Goal: Task Accomplishment & Management: Use online tool/utility

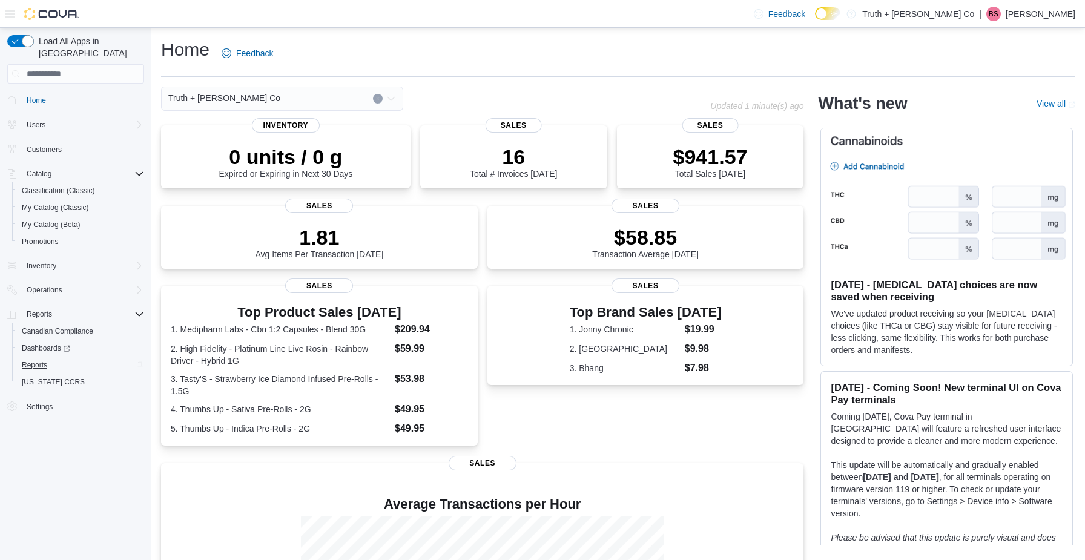
click at [49, 358] on link "Reports" at bounding box center [34, 365] width 35 height 15
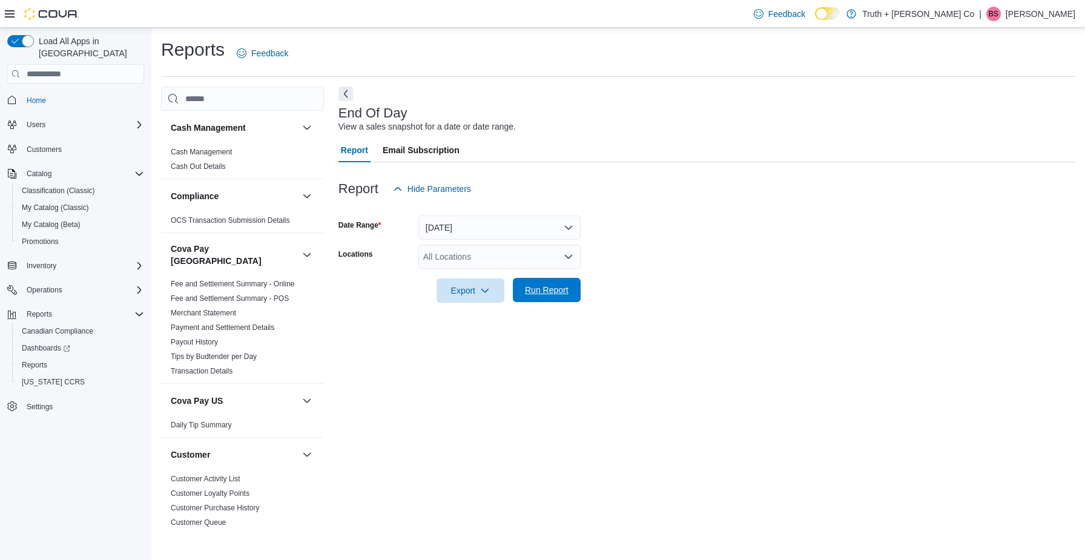
click at [543, 289] on span "Run Report" at bounding box center [547, 290] width 44 height 12
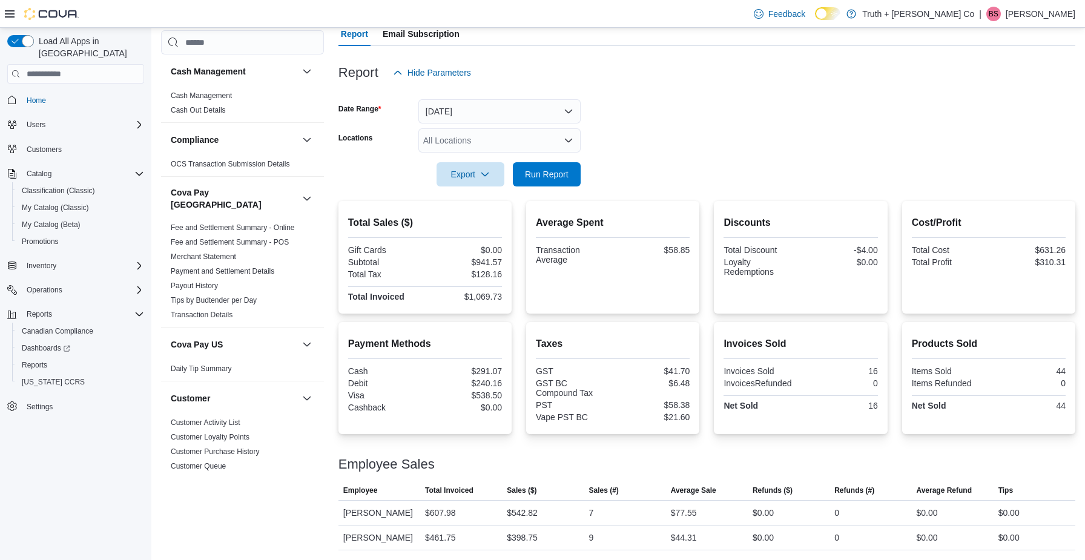
scroll to position [116, 0]
click at [554, 174] on span "Run Report" at bounding box center [547, 174] width 44 height 12
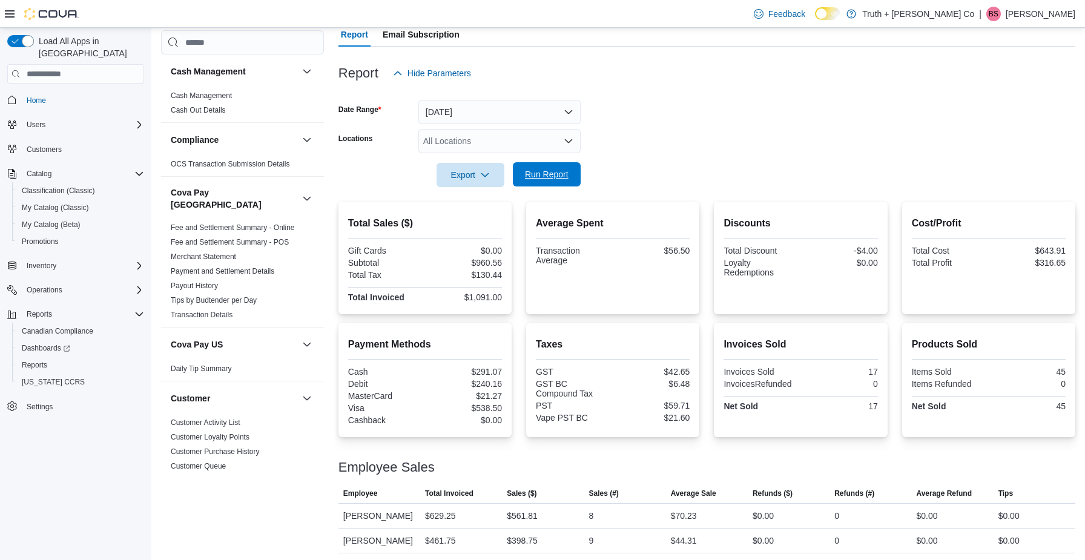
click at [551, 177] on span "Run Report" at bounding box center [547, 174] width 44 height 12
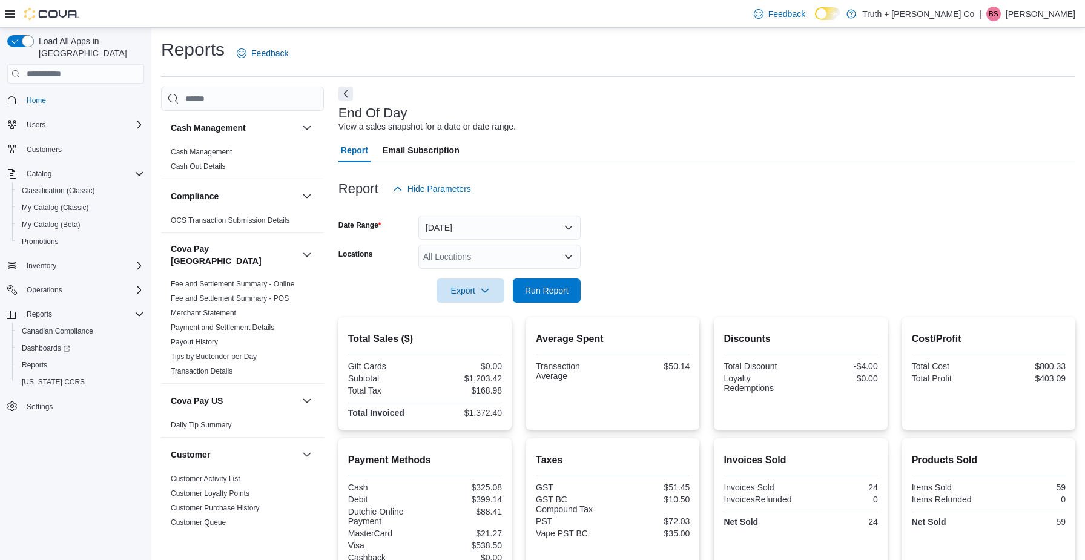
scroll to position [0, 0]
